Goal: Find specific page/section: Find specific page/section

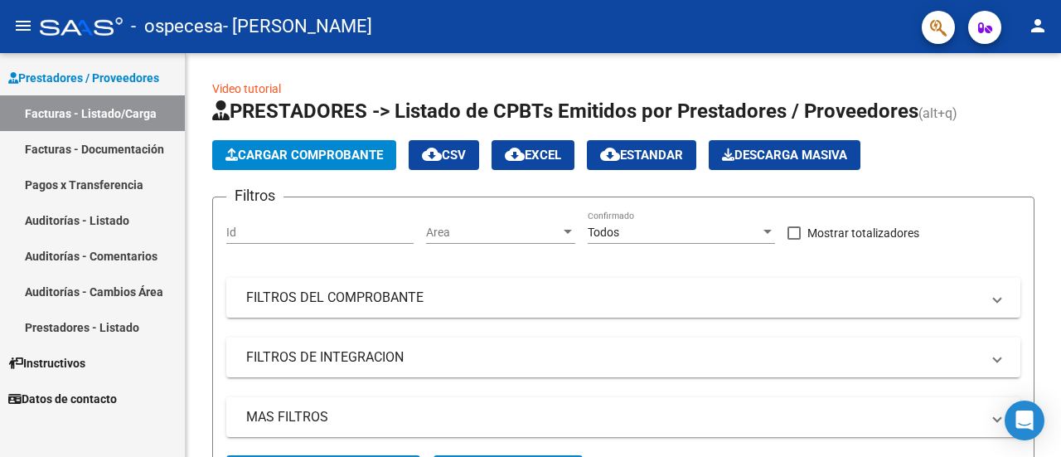
click at [132, 152] on link "Facturas - Documentación" at bounding box center [92, 149] width 185 height 36
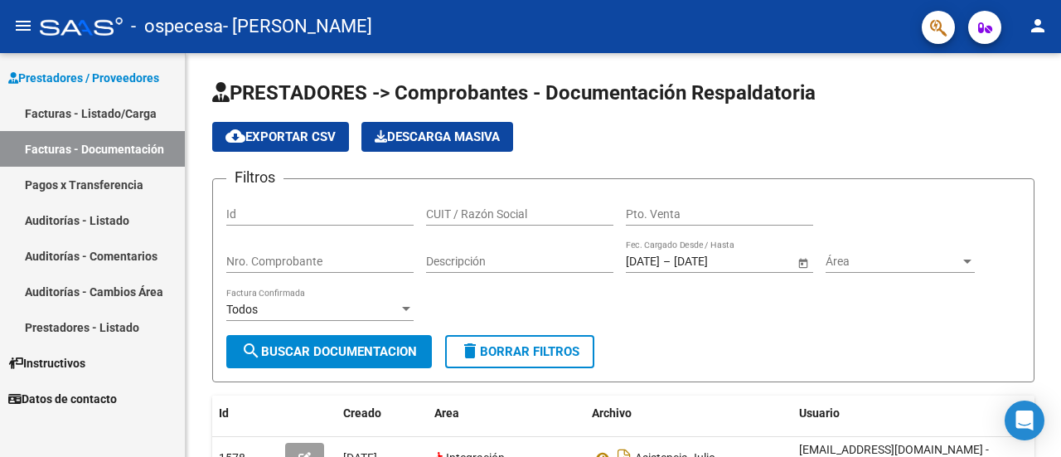
click at [127, 177] on link "Pagos x Transferencia" at bounding box center [92, 185] width 185 height 36
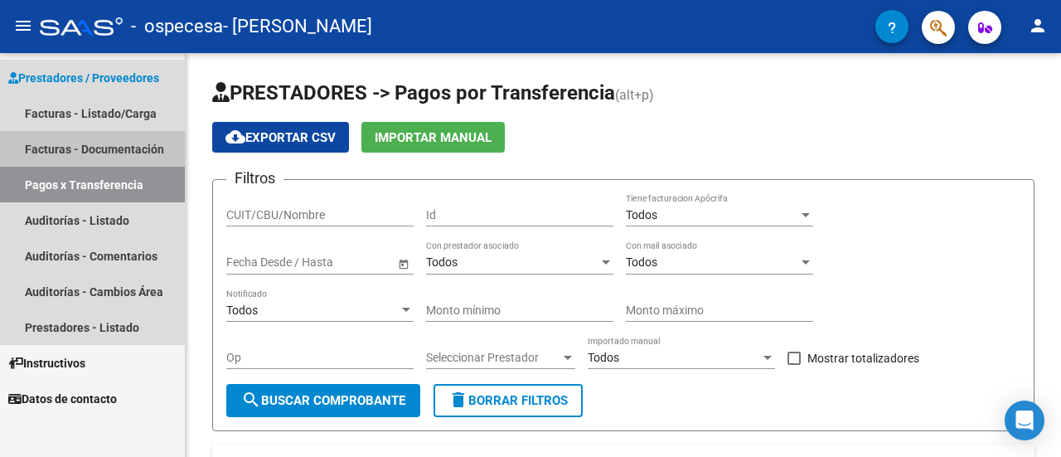
click at [129, 153] on link "Facturas - Documentación" at bounding box center [92, 149] width 185 height 36
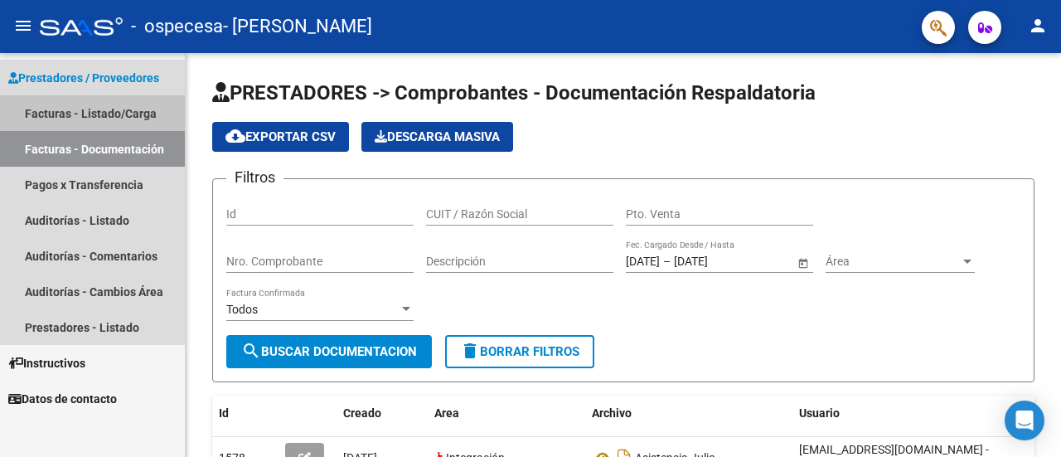
click at [133, 109] on link "Facturas - Listado/Carga" at bounding box center [92, 113] width 185 height 36
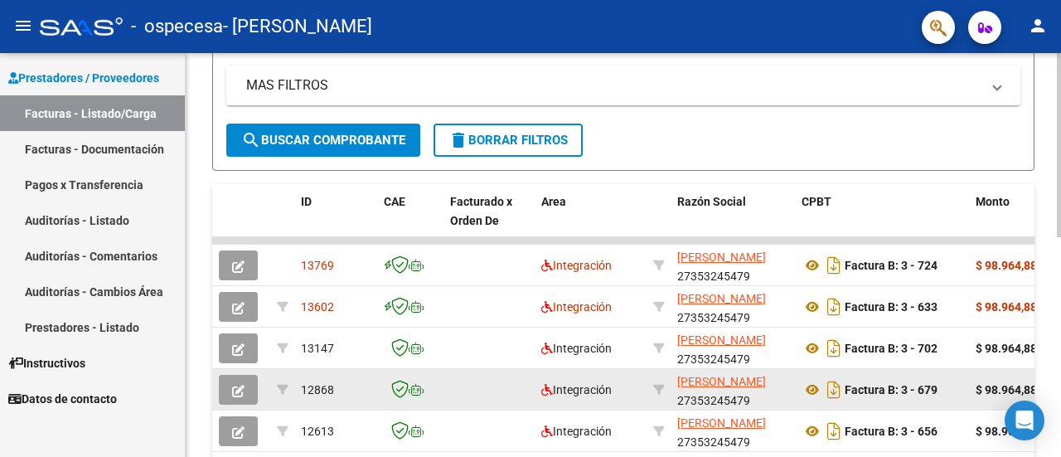
scroll to position [415, 0]
